Goal: Task Accomplishment & Management: Manage account settings

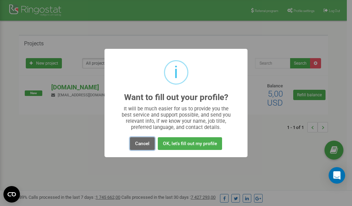
click at [143, 141] on button "Cancel" at bounding box center [142, 143] width 25 height 13
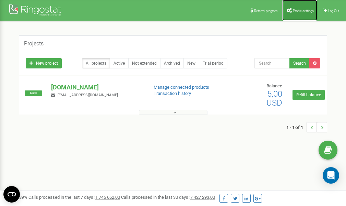
click at [299, 10] on span "Profile settings" at bounding box center [303, 11] width 21 height 4
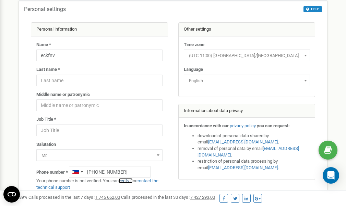
click at [129, 181] on link "verify it" at bounding box center [126, 180] width 14 height 5
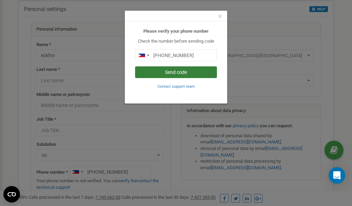
click at [170, 72] on button "Send code" at bounding box center [176, 72] width 82 height 12
